Goal: Task Accomplishment & Management: Manage account settings

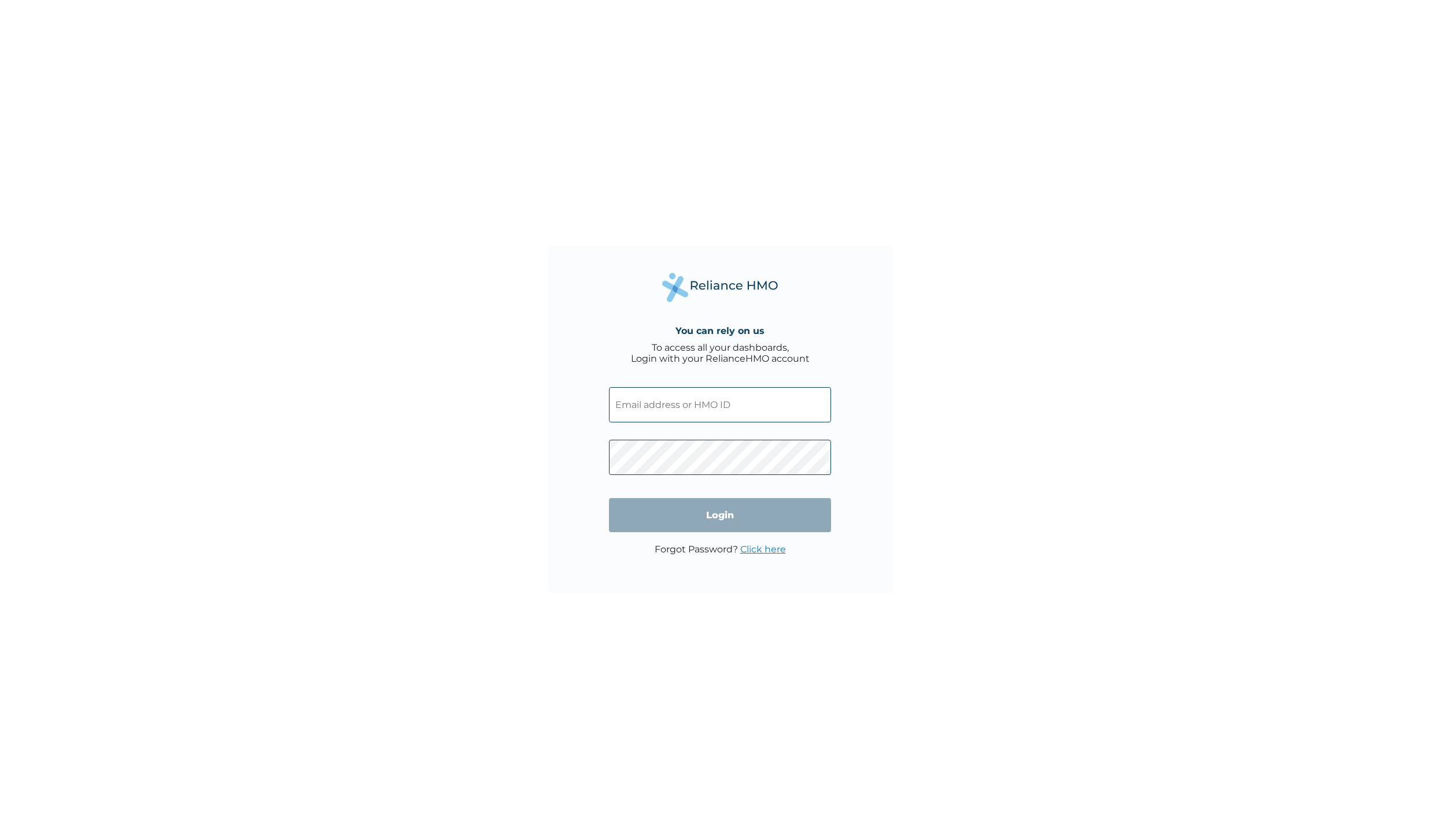
click at [764, 401] on input "text" at bounding box center [720, 404] width 222 height 35
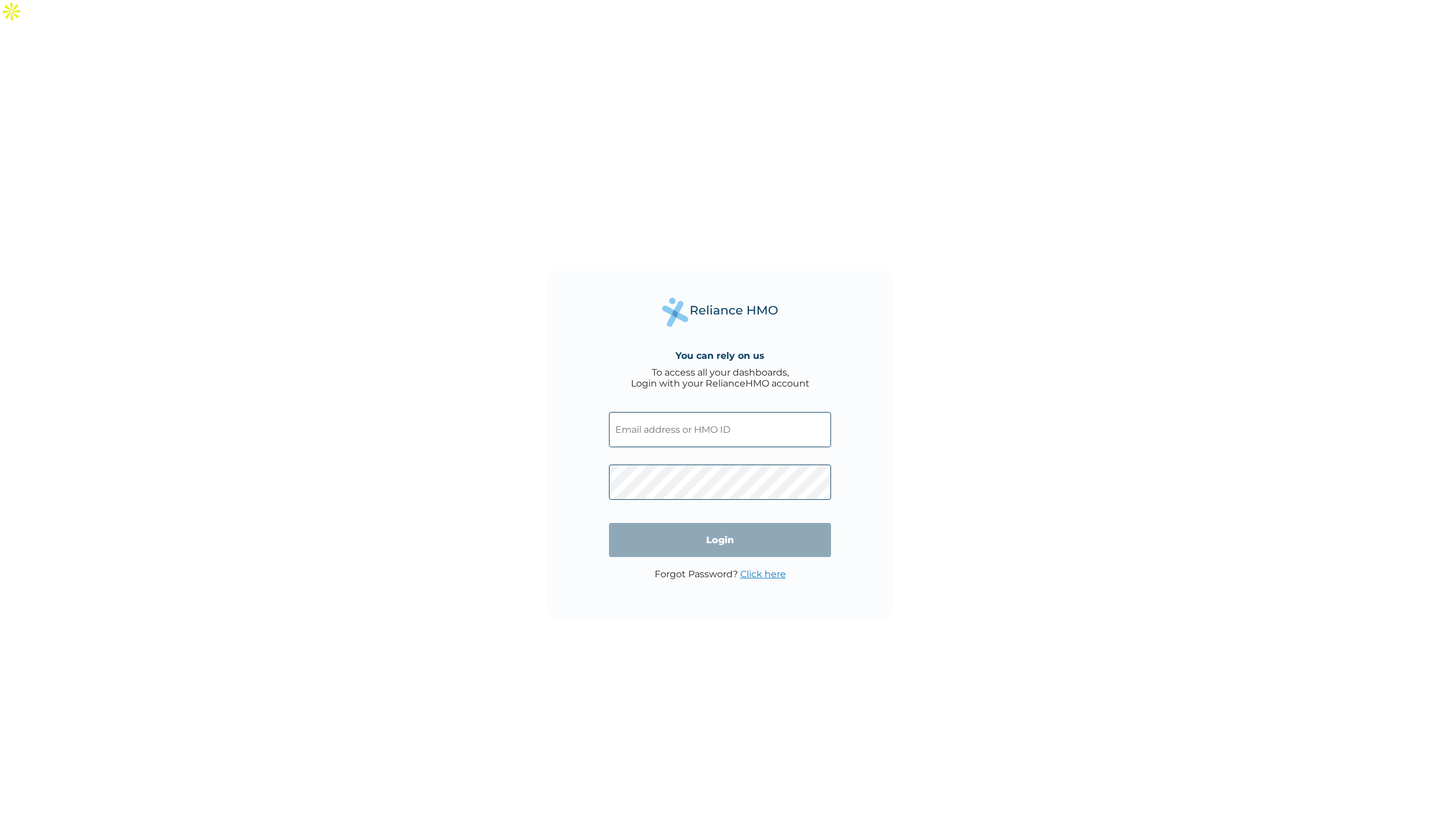
paste input "[EMAIL_ADDRESS][DOMAIN_NAME]"
type input "[EMAIL_ADDRESS][DOMAIN_NAME]"
click at [696, 523] on input "Login" at bounding box center [720, 540] width 222 height 34
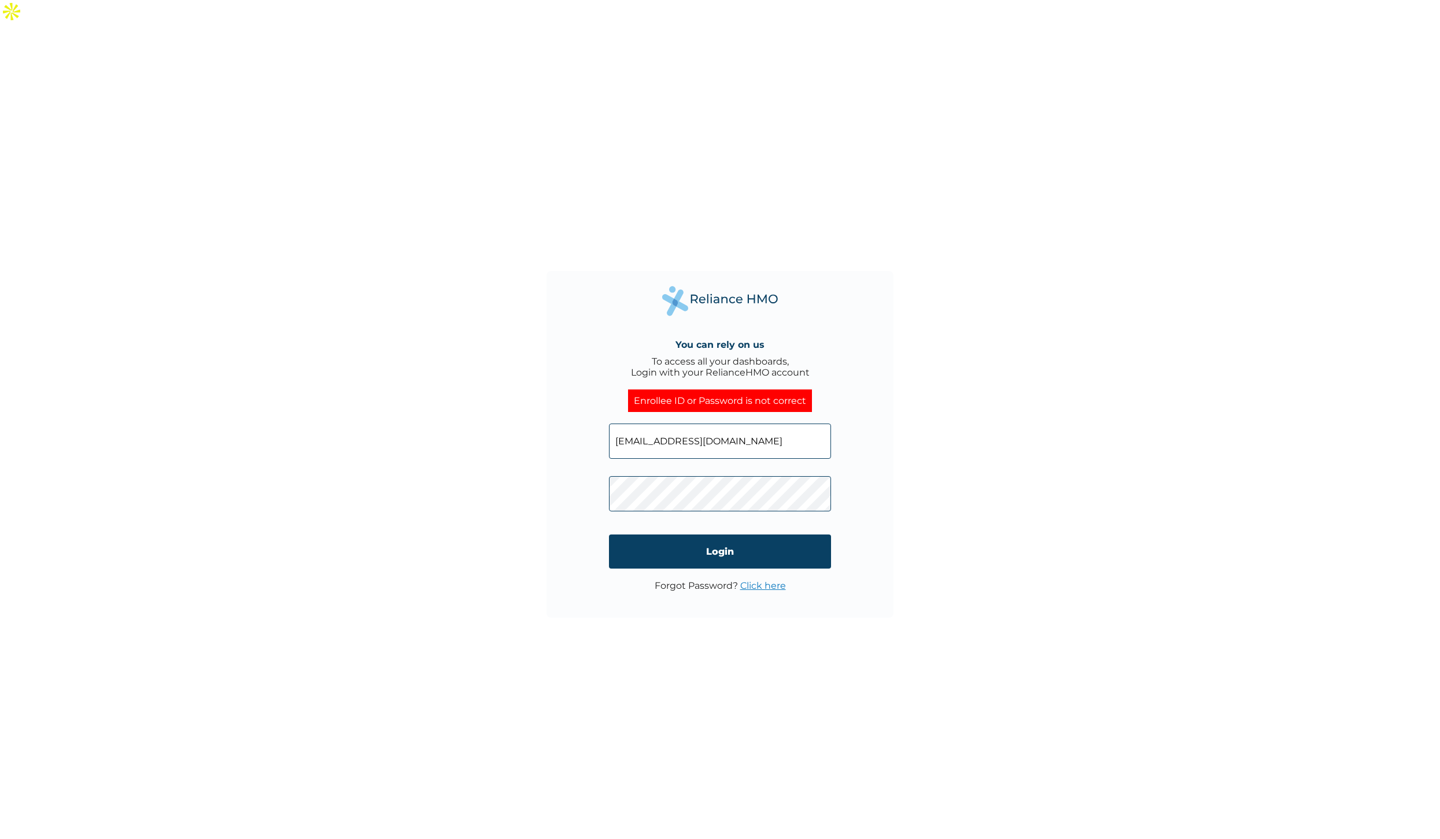
click at [702, 424] on input "[EMAIL_ADDRESS][DOMAIN_NAME]" at bounding box center [720, 441] width 222 height 35
paste input "arcwaleidowu"
type input "[EMAIL_ADDRESS][DOMAIN_NAME]"
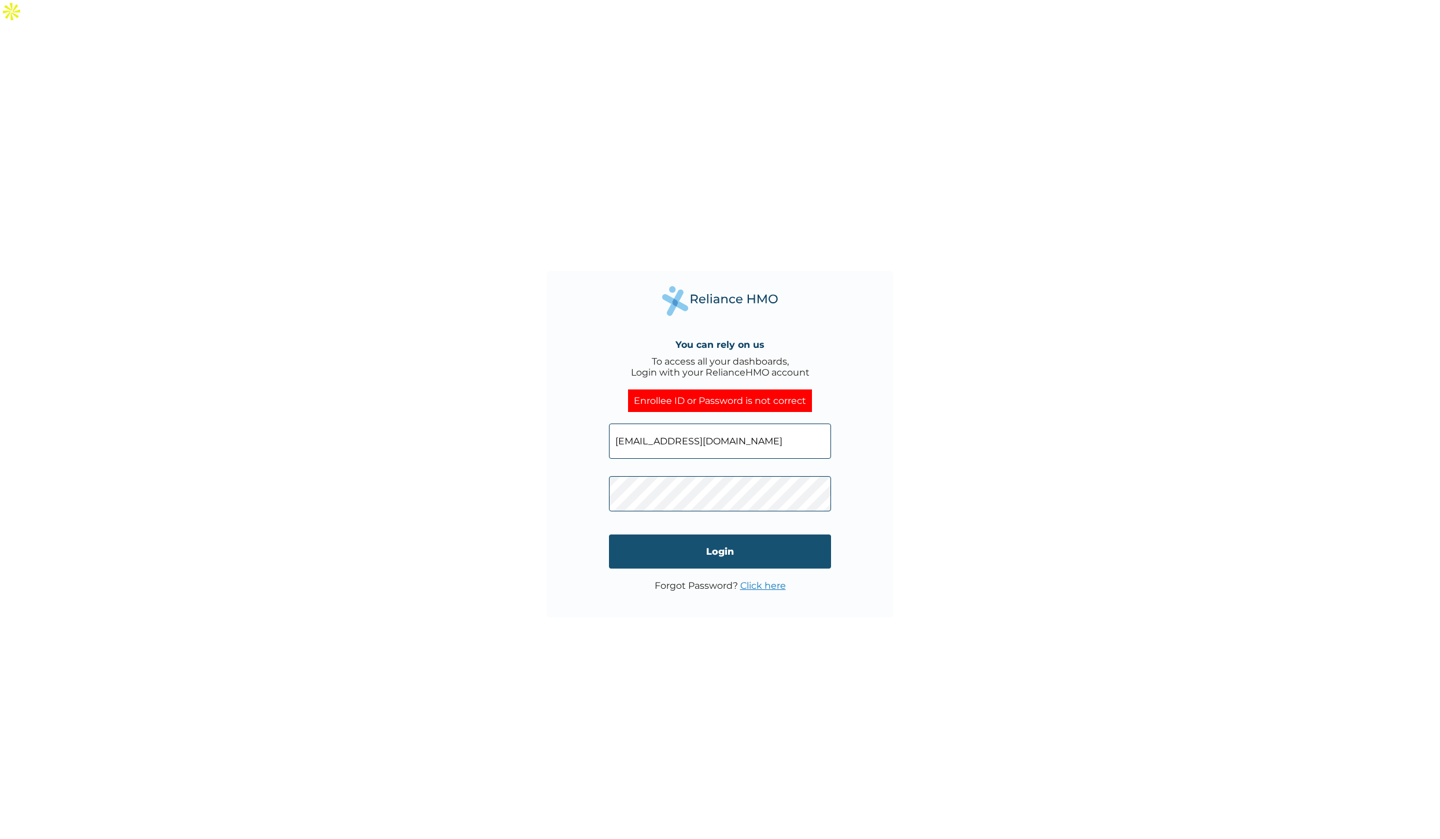
click at [669, 535] on input "Login" at bounding box center [720, 552] width 222 height 34
click at [689, 424] on input "[EMAIL_ADDRESS][DOMAIN_NAME]" at bounding box center [720, 441] width 222 height 35
click input "Login" at bounding box center [720, 552] width 222 height 34
